Goal: Transaction & Acquisition: Purchase product/service

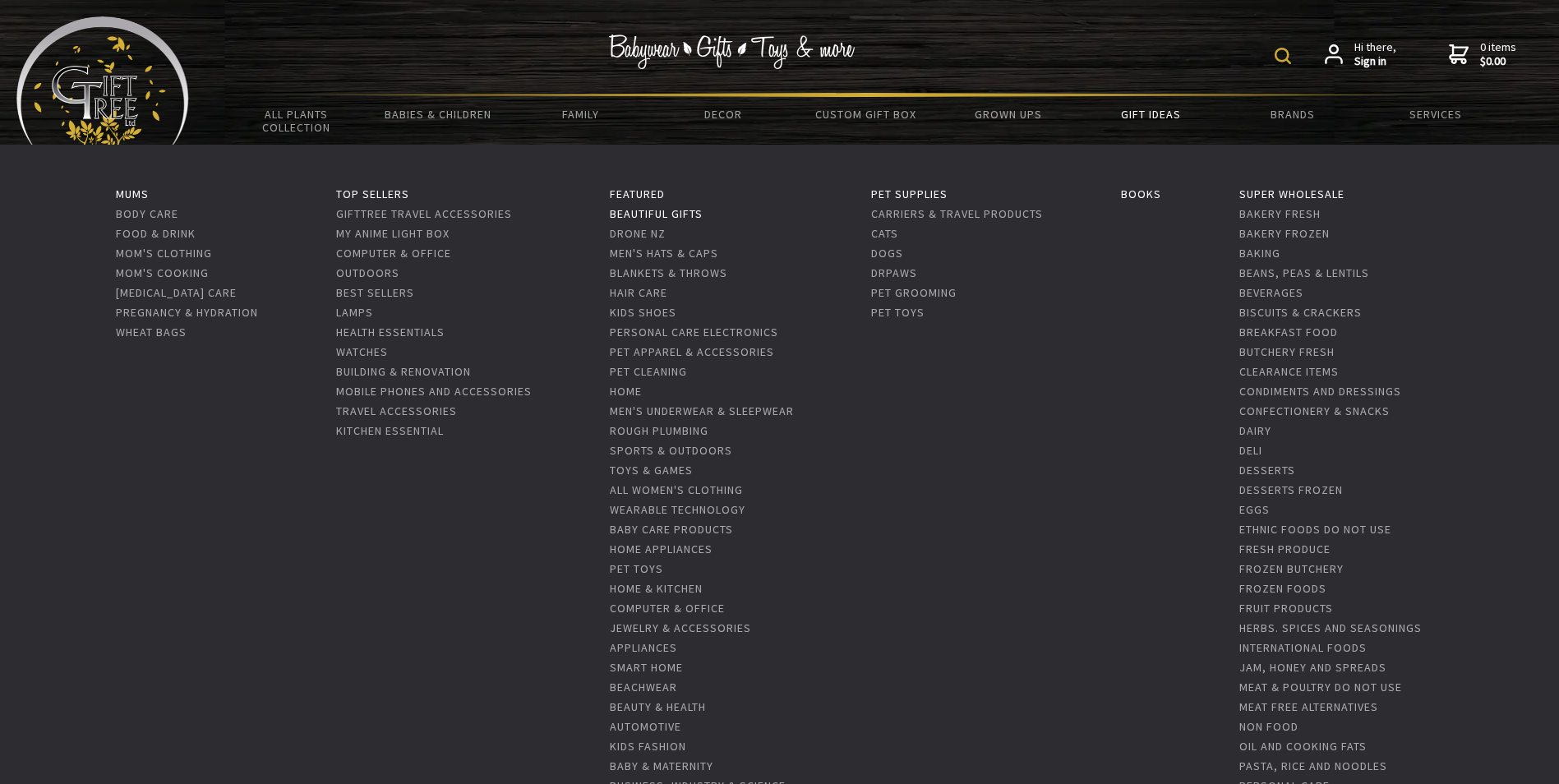
click at [634, 210] on link "Beautiful Gifts" at bounding box center [656, 213] width 93 height 15
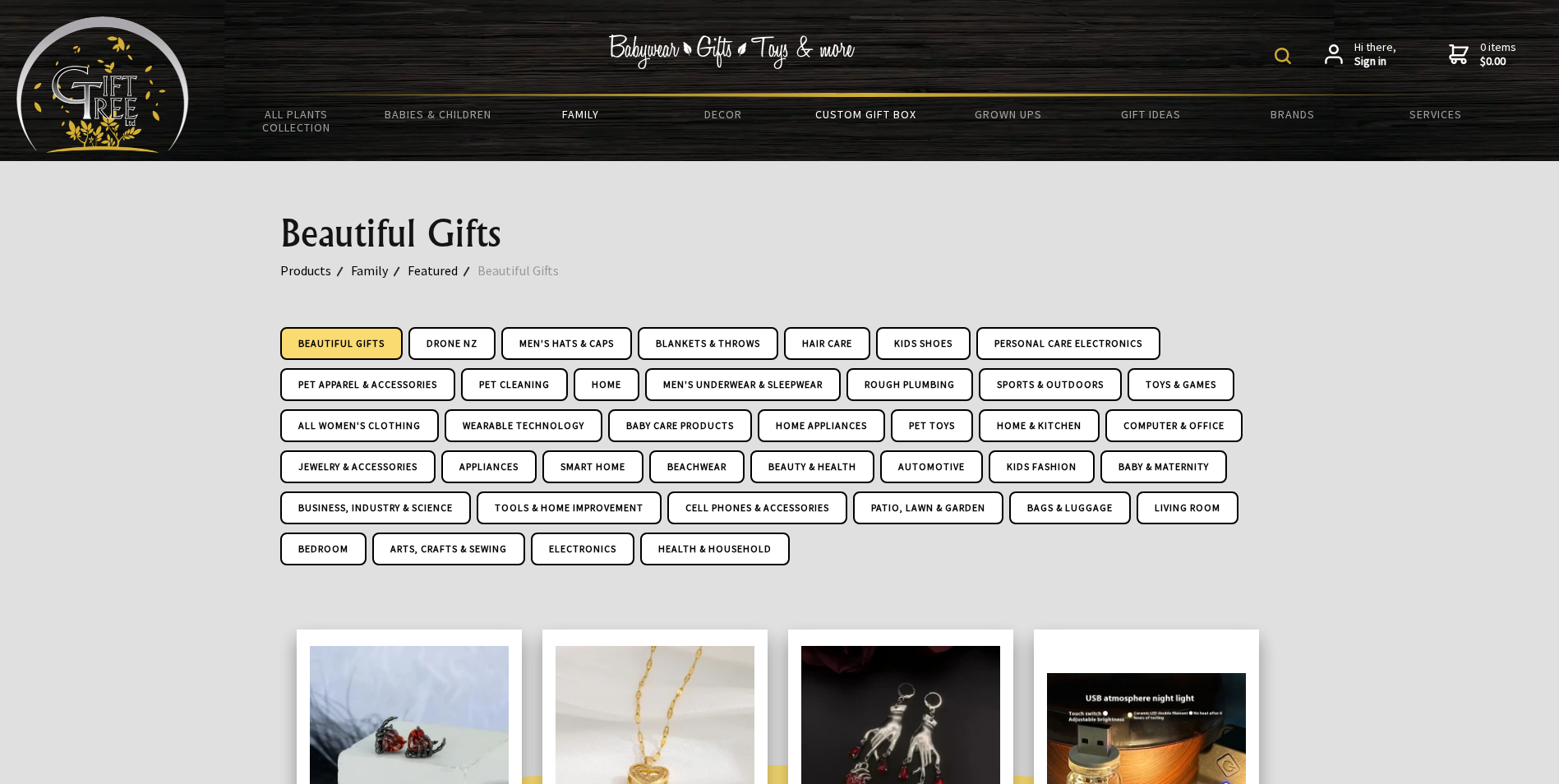
click at [859, 107] on link "Custom Gift Box" at bounding box center [866, 114] width 142 height 35
